Goal: Task Accomplishment & Management: Complete application form

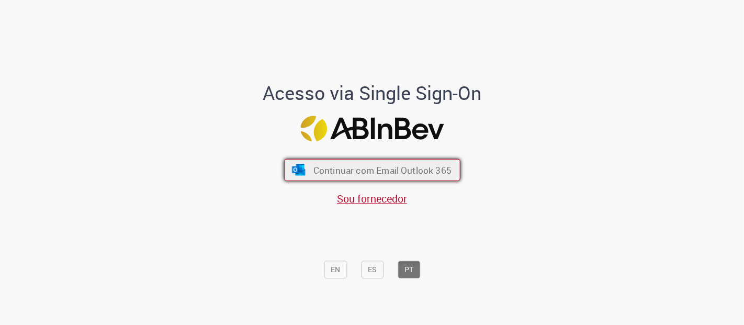
click at [393, 171] on span "Continuar com Email Outlook 365" at bounding box center [382, 170] width 138 height 12
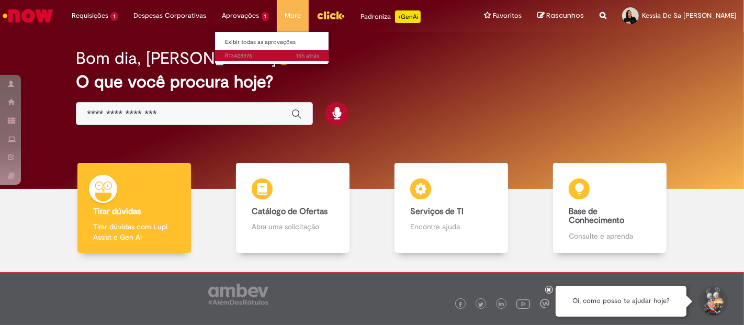
click at [234, 54] on span "15h atrás 15 horas atrás R13428976" at bounding box center [272, 56] width 94 height 8
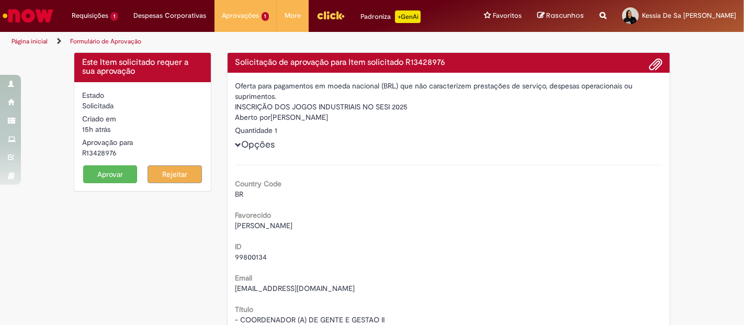
click at [108, 176] on button "Aprovar" at bounding box center [110, 174] width 54 height 18
